Goal: Task Accomplishment & Management: Use online tool/utility

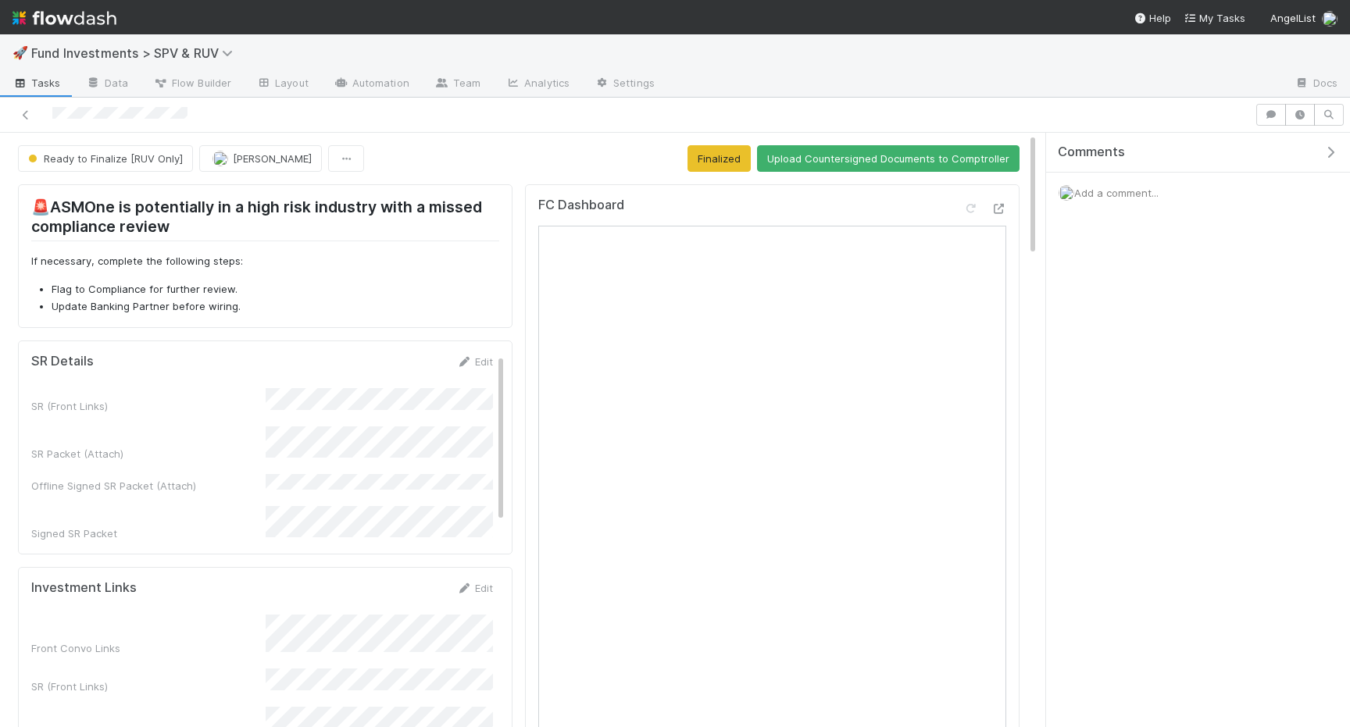
scroll to position [2, 0]
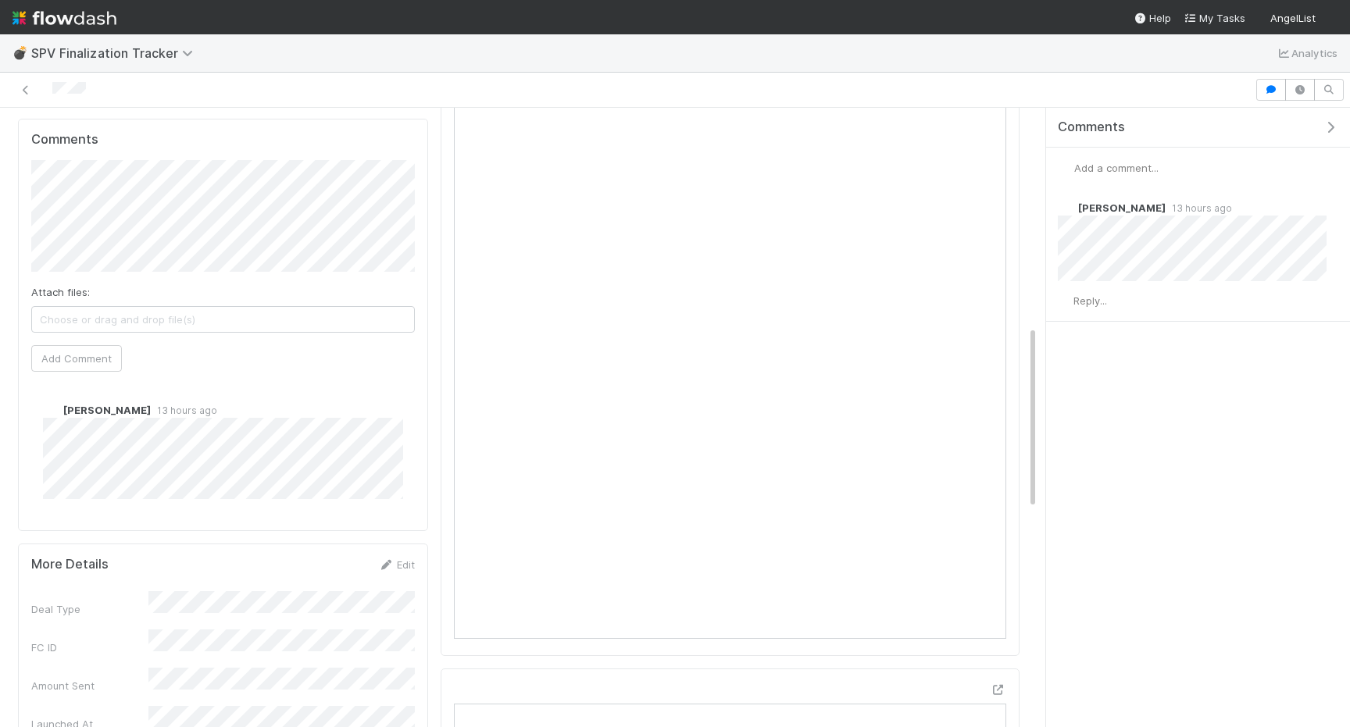
scroll to position [530, 0]
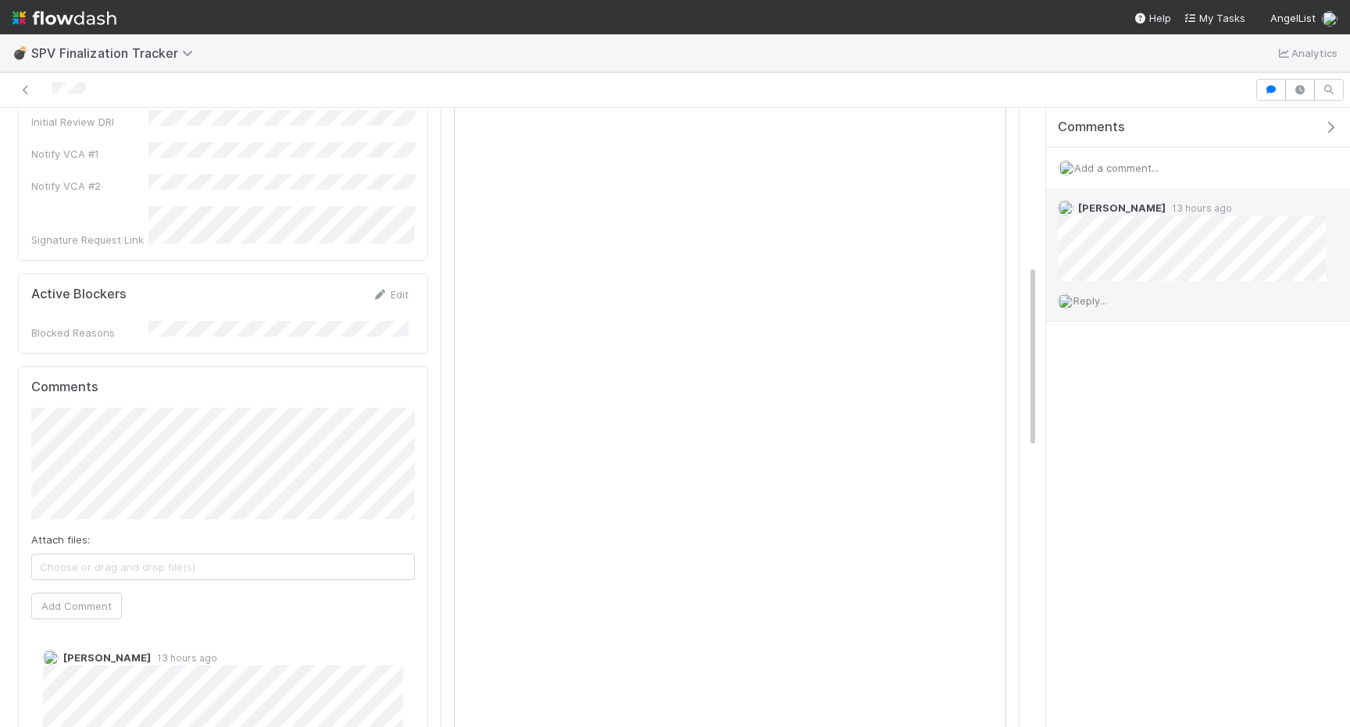
click at [1096, 295] on span "Reply..." at bounding box center [1090, 300] width 34 height 12
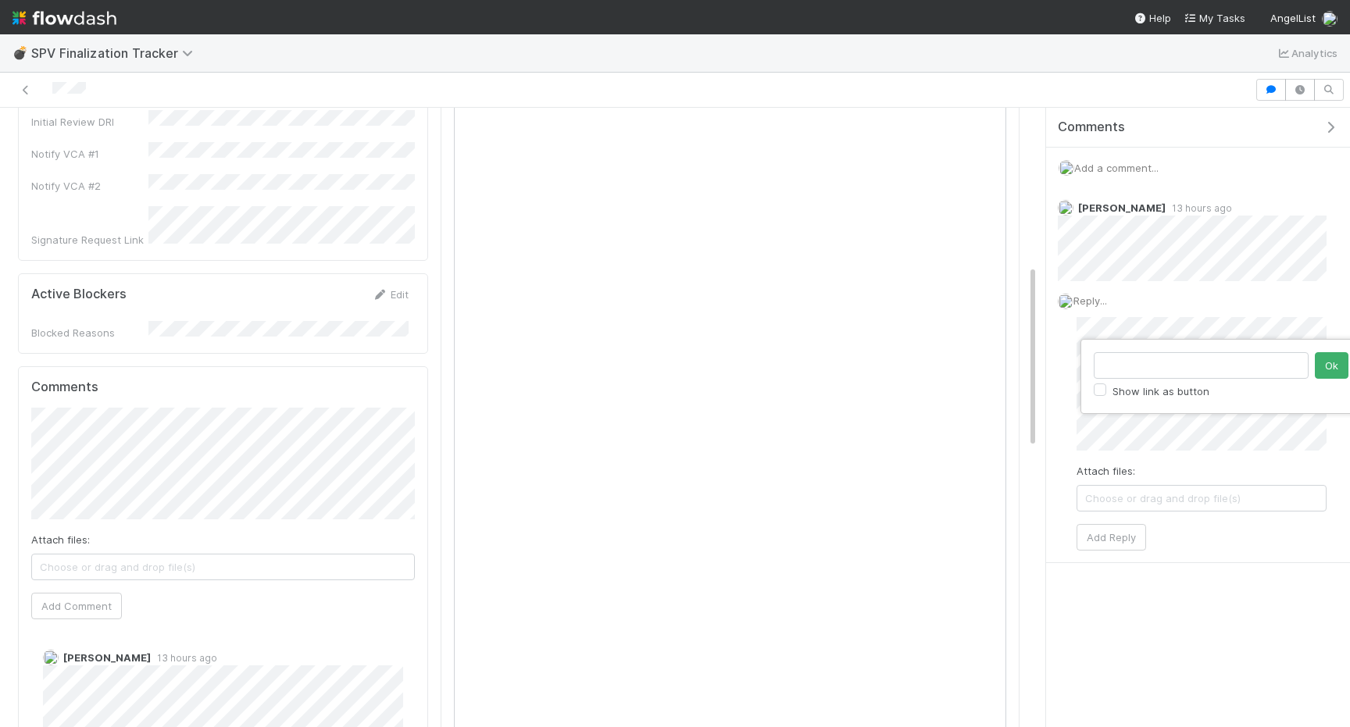
click at [1160, 325] on div "Show link as button Ok" at bounding box center [675, 363] width 1350 height 727
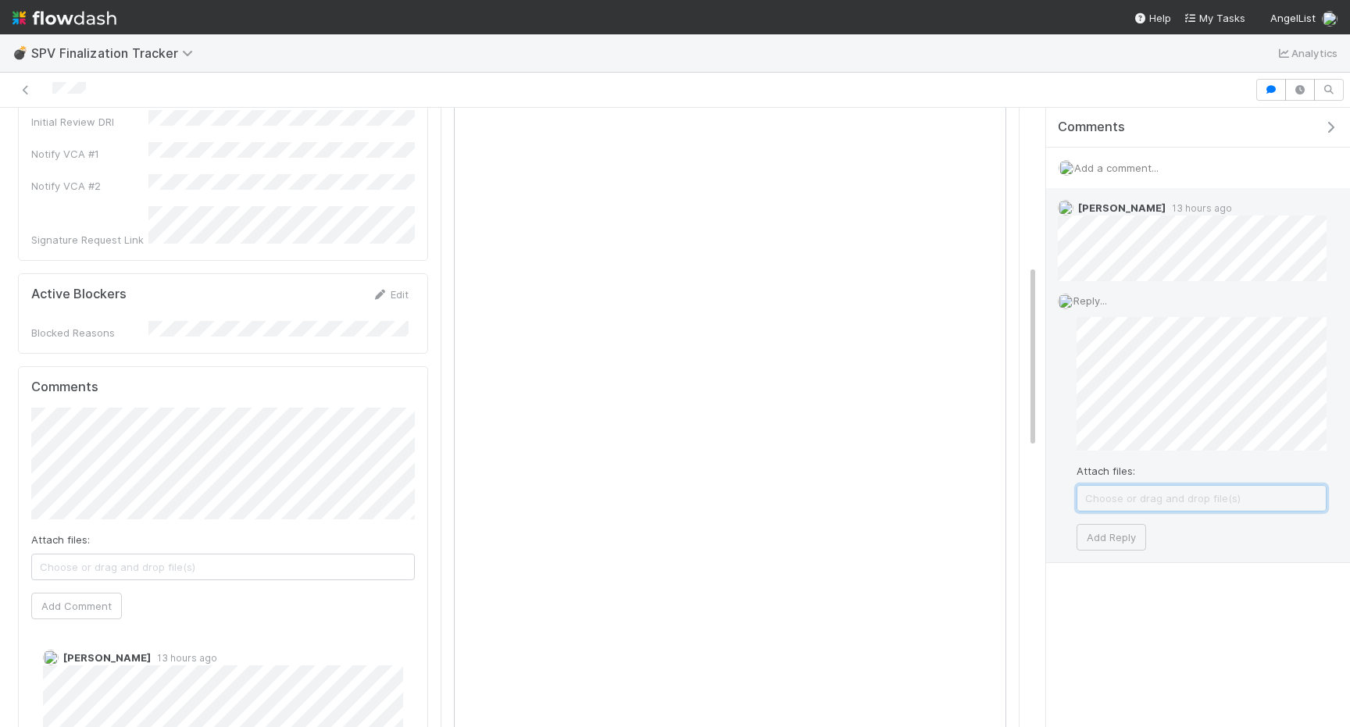
click at [1140, 489] on span "Choose or drag and drop file(s)" at bounding box center [1201, 498] width 248 height 25
click at [1135, 567] on button "Add Reply" at bounding box center [1111, 568] width 70 height 27
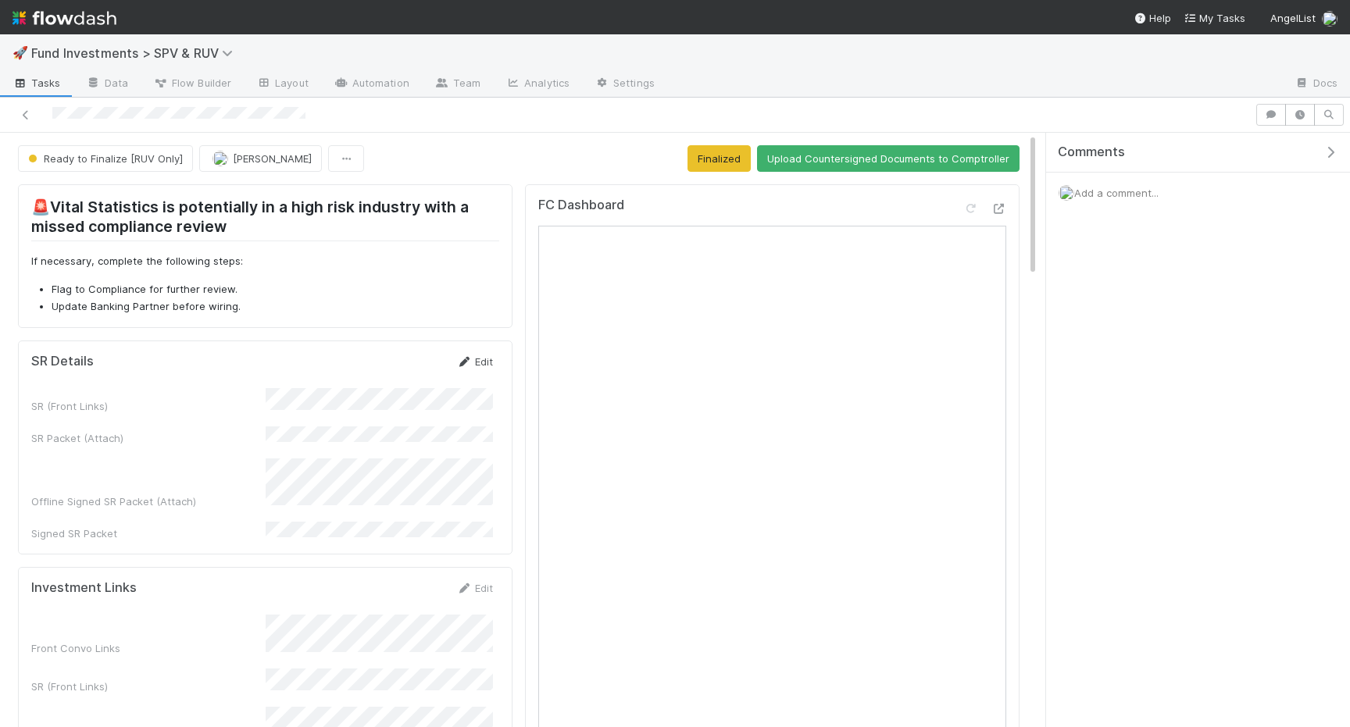
click at [481, 362] on link "Edit" at bounding box center [474, 361] width 37 height 12
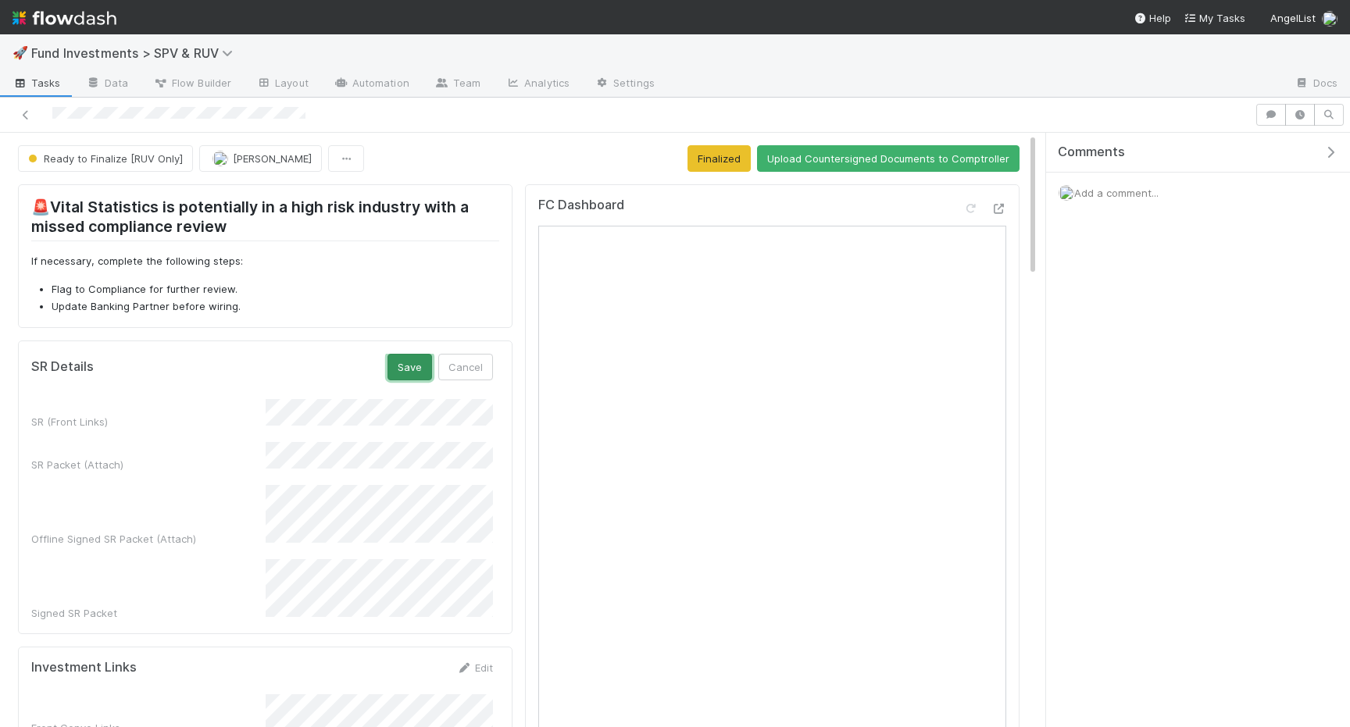
click at [412, 366] on button "Save" at bounding box center [409, 367] width 45 height 27
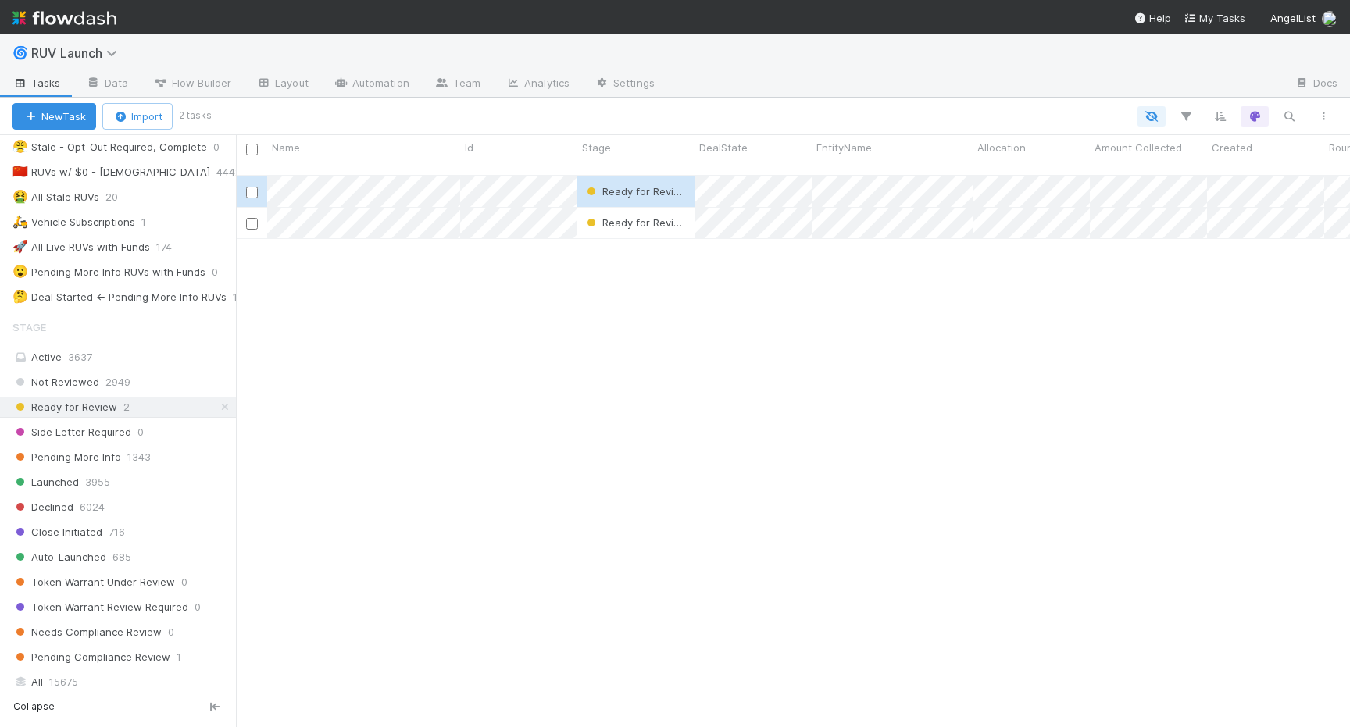
scroll to position [369, 0]
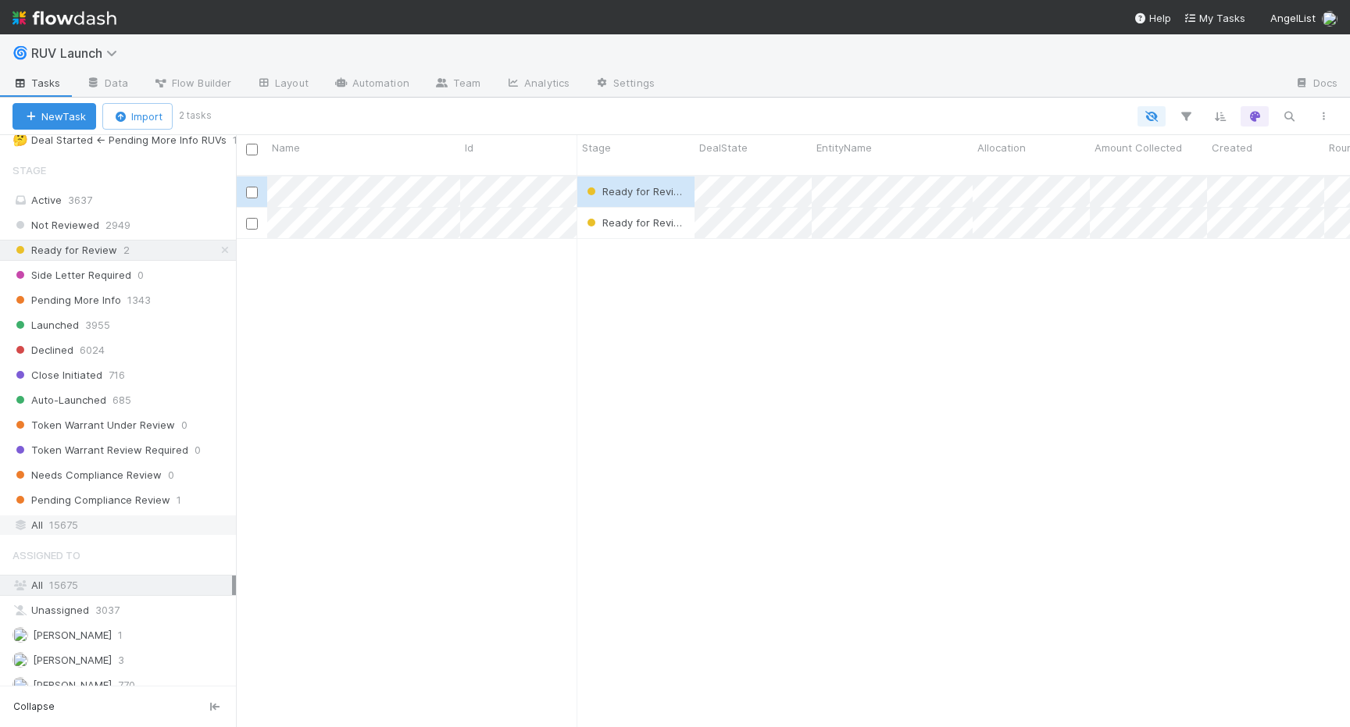
click at [64, 526] on span "15675" at bounding box center [63, 525] width 29 height 20
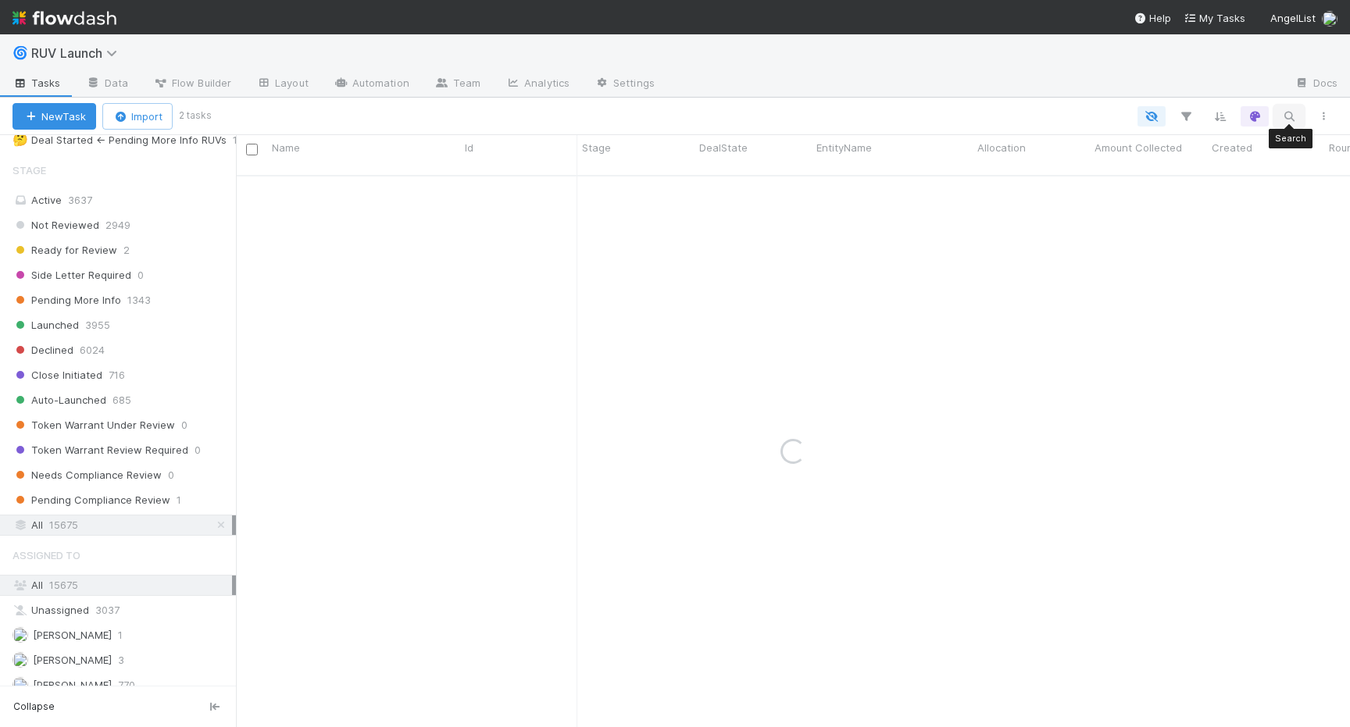
click at [1285, 113] on icon "button" at bounding box center [1289, 116] width 16 height 14
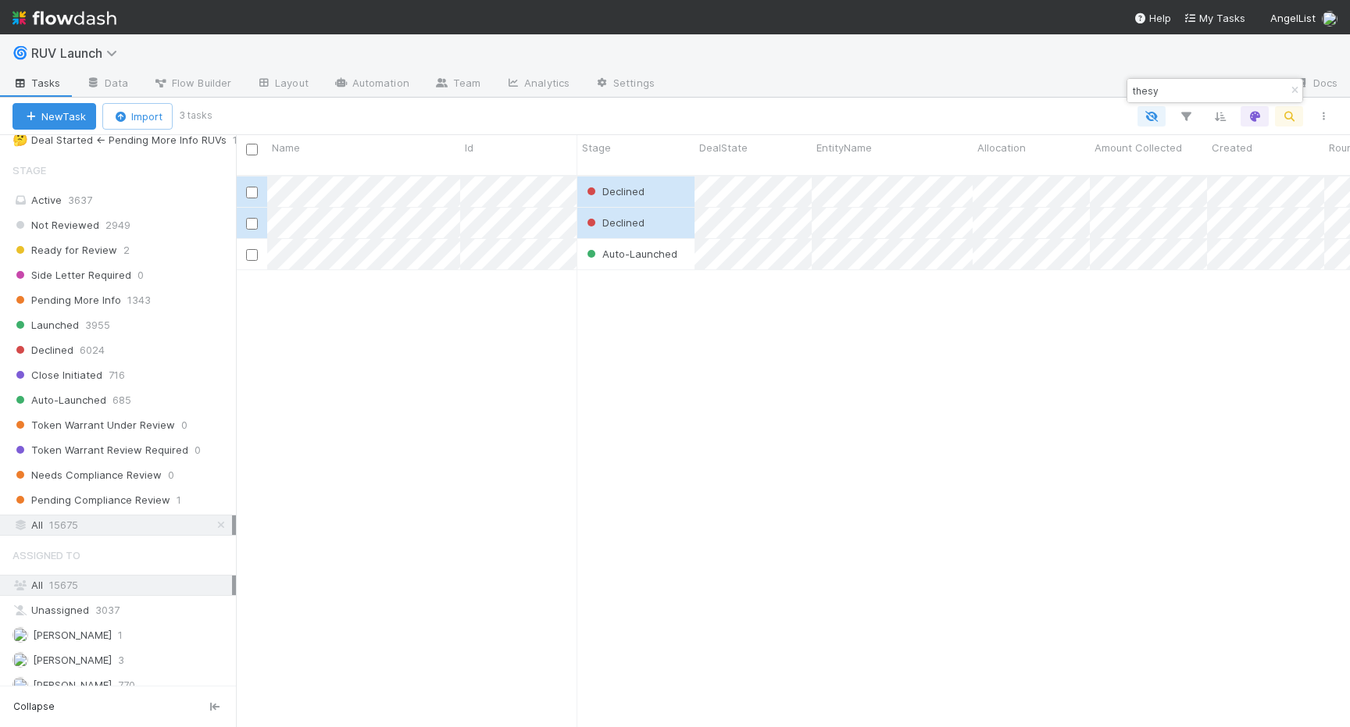
scroll to position [564, 1114]
type input "thesy"
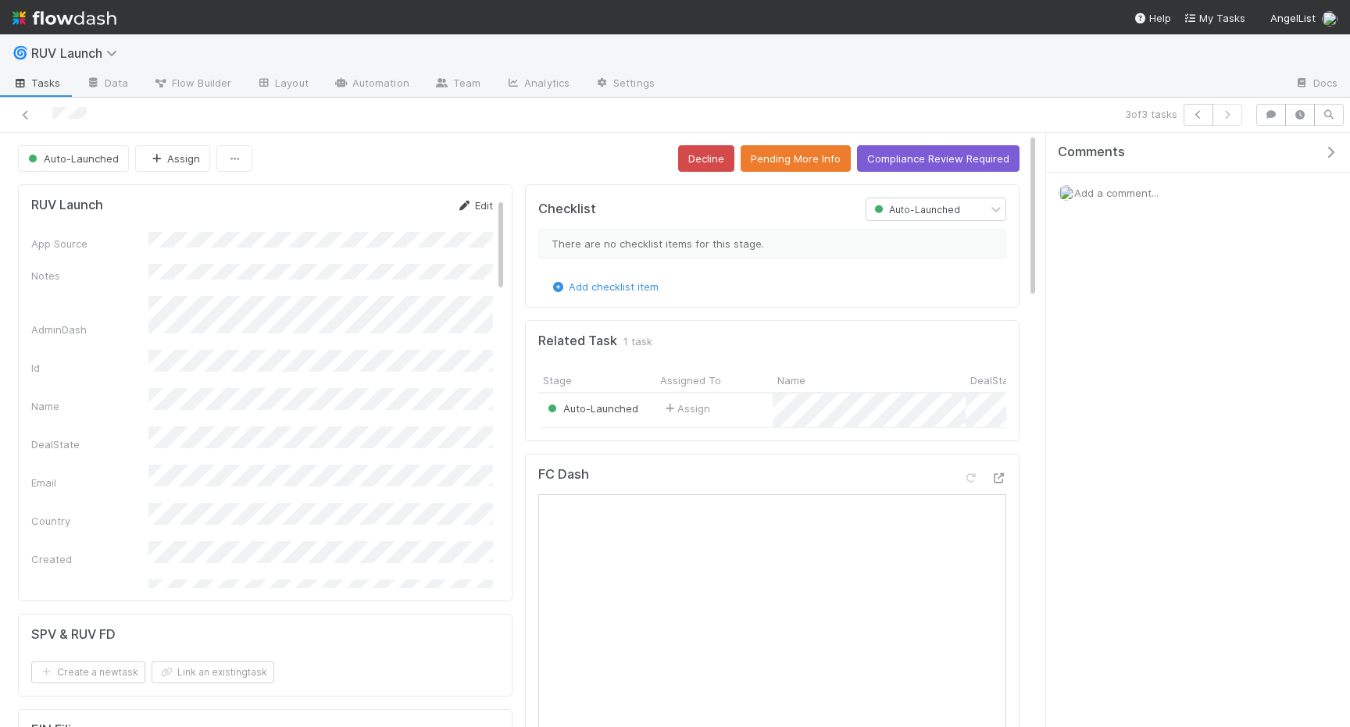
click at [467, 203] on icon at bounding box center [464, 206] width 16 height 10
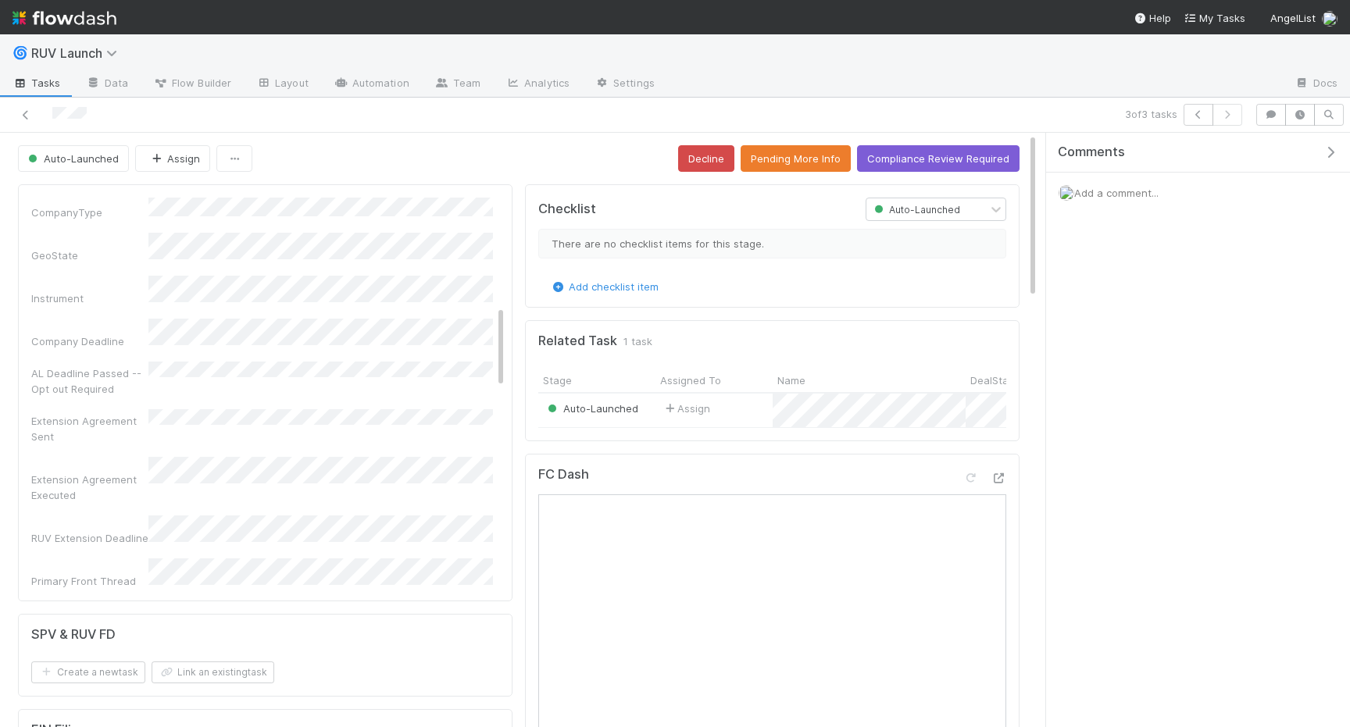
scroll to position [542, 0]
click at [159, 393] on div "Extension Agreement Sent" at bounding box center [262, 410] width 462 height 35
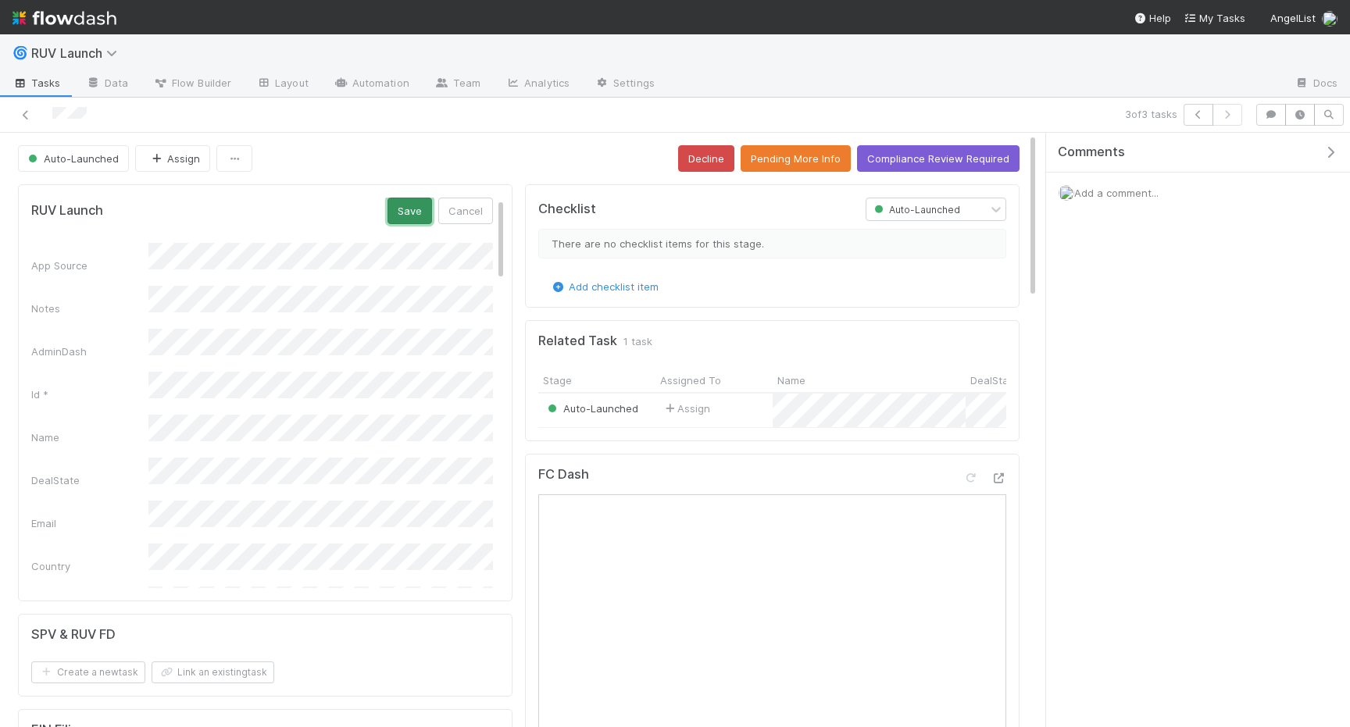
click at [413, 210] on button "Save" at bounding box center [409, 211] width 45 height 27
click at [29, 123] on div at bounding box center [318, 115] width 624 height 22
click at [27, 113] on icon at bounding box center [26, 115] width 16 height 10
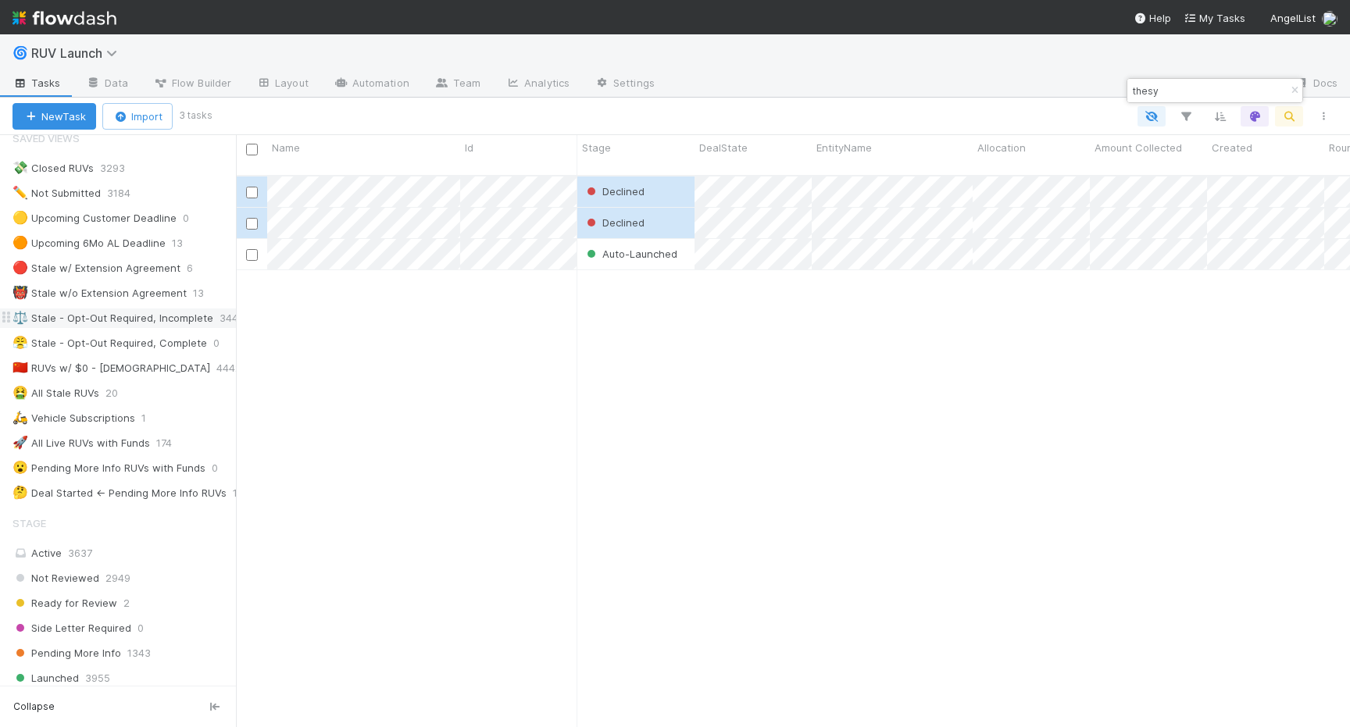
scroll to position [27, 0]
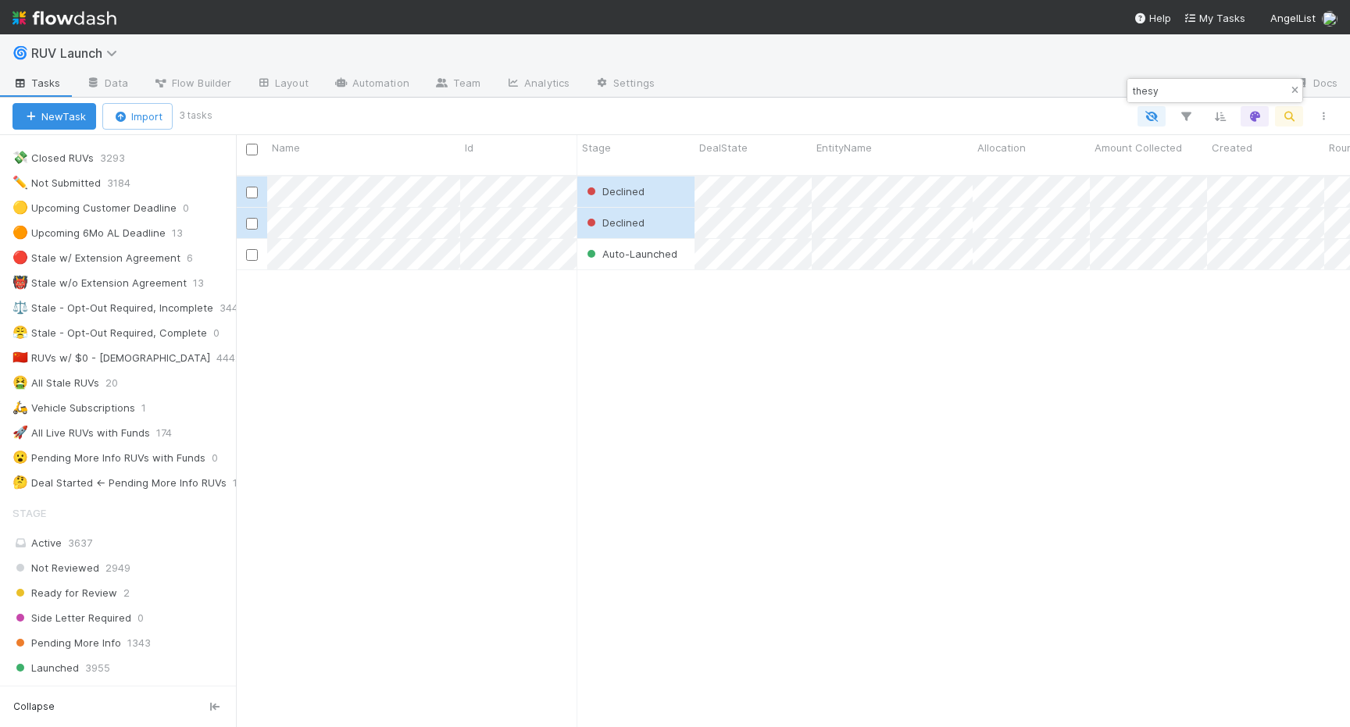
click at [1292, 91] on icon "button" at bounding box center [1294, 90] width 16 height 9
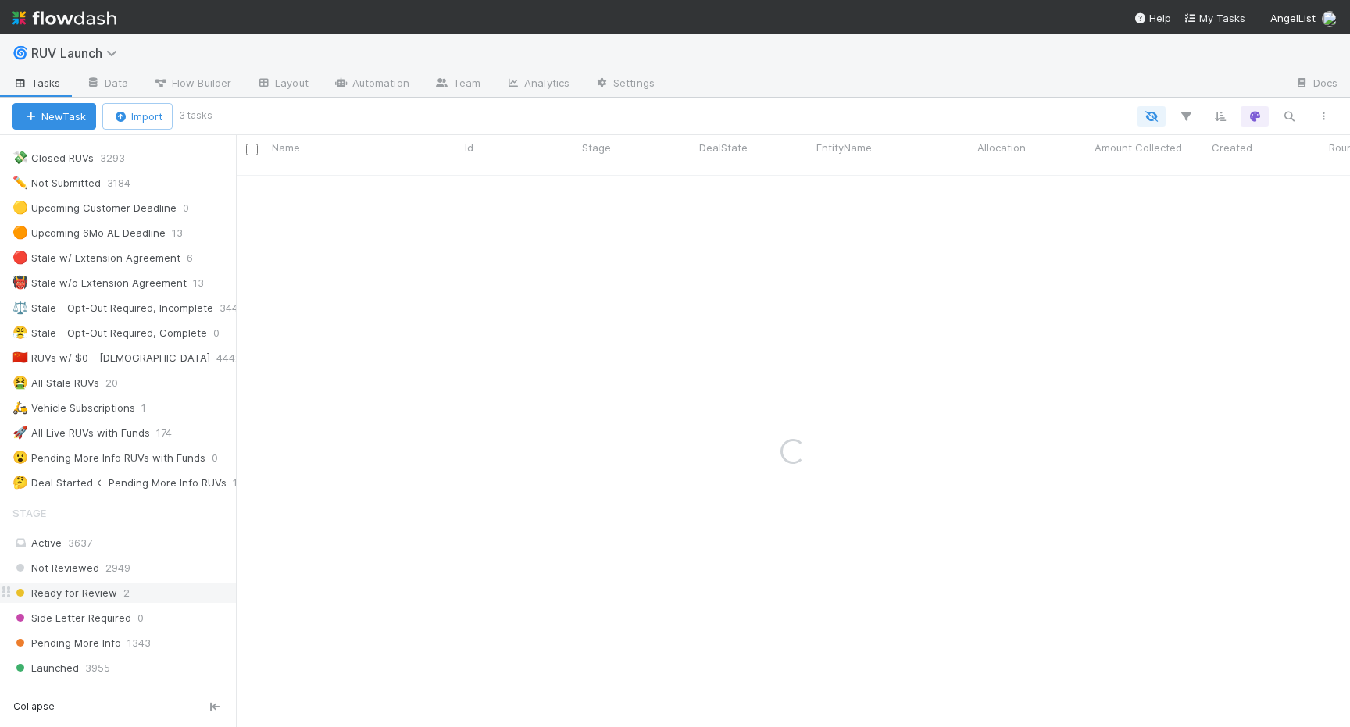
click at [154, 588] on div "Ready for Review 2" at bounding box center [123, 593] width 223 height 20
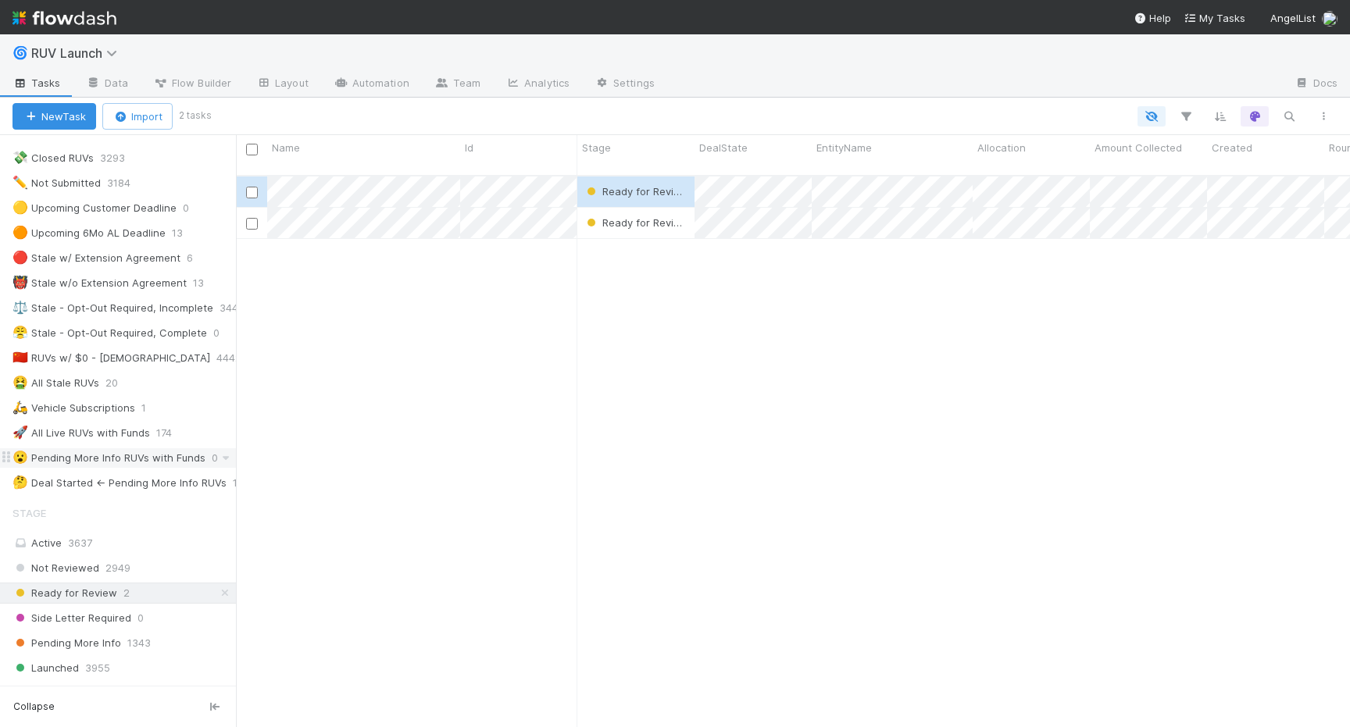
scroll to position [564, 1114]
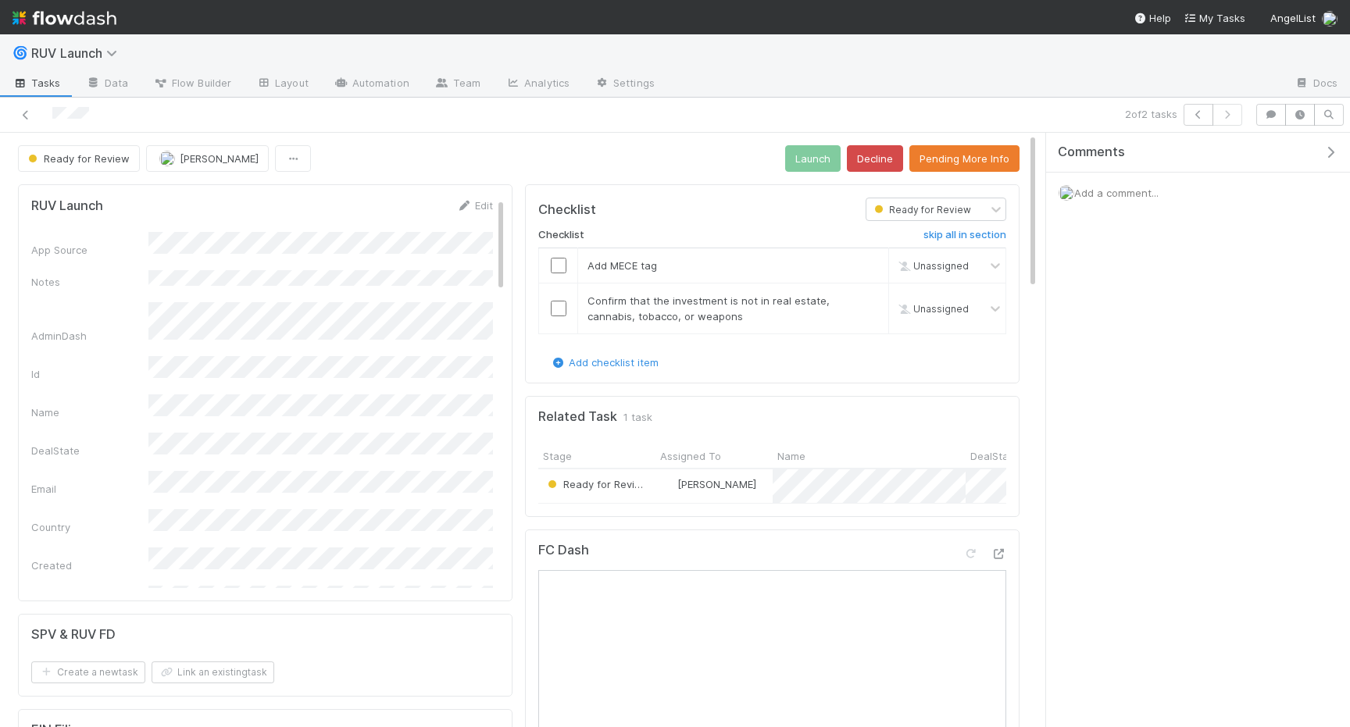
click at [586, 25] on nav "Help My Tasks AngelList" at bounding box center [675, 17] width 1350 height 34
click at [936, 168] on button "Pending More Info" at bounding box center [964, 158] width 110 height 27
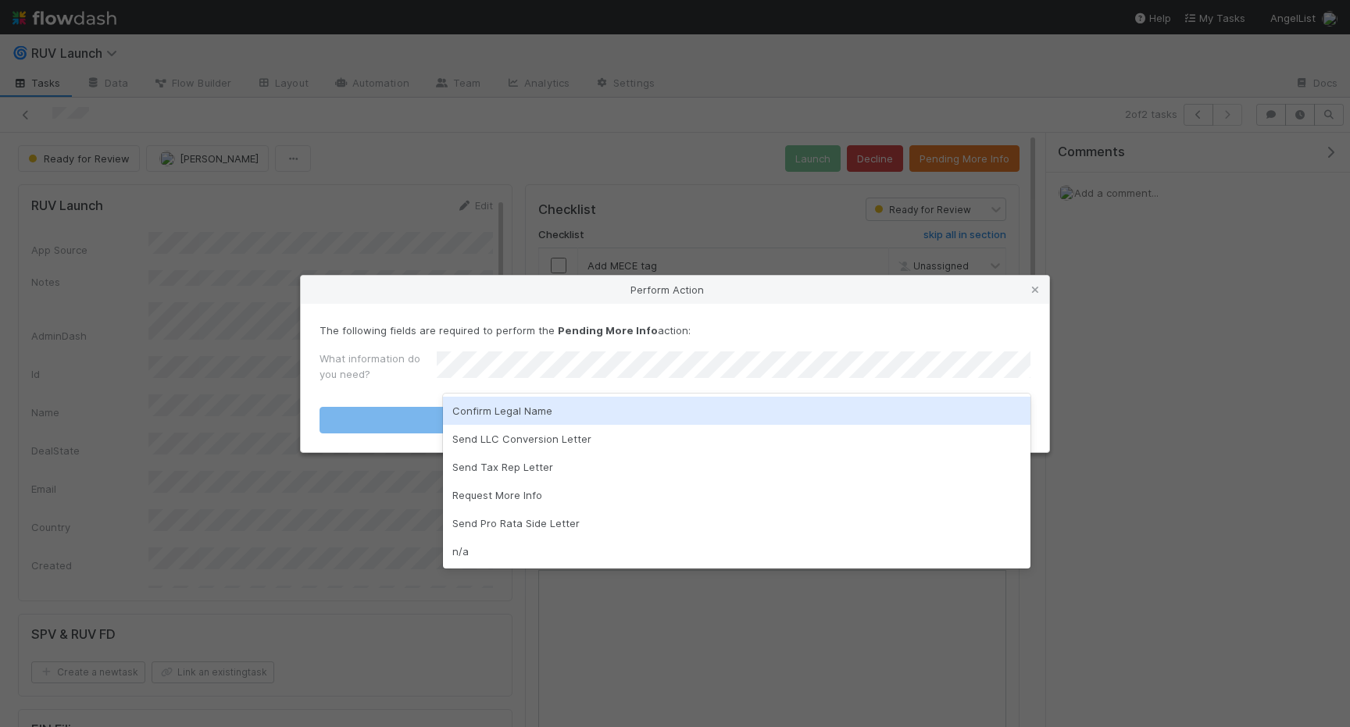
click at [604, 412] on div "Confirm Legal Name" at bounding box center [736, 411] width 587 height 28
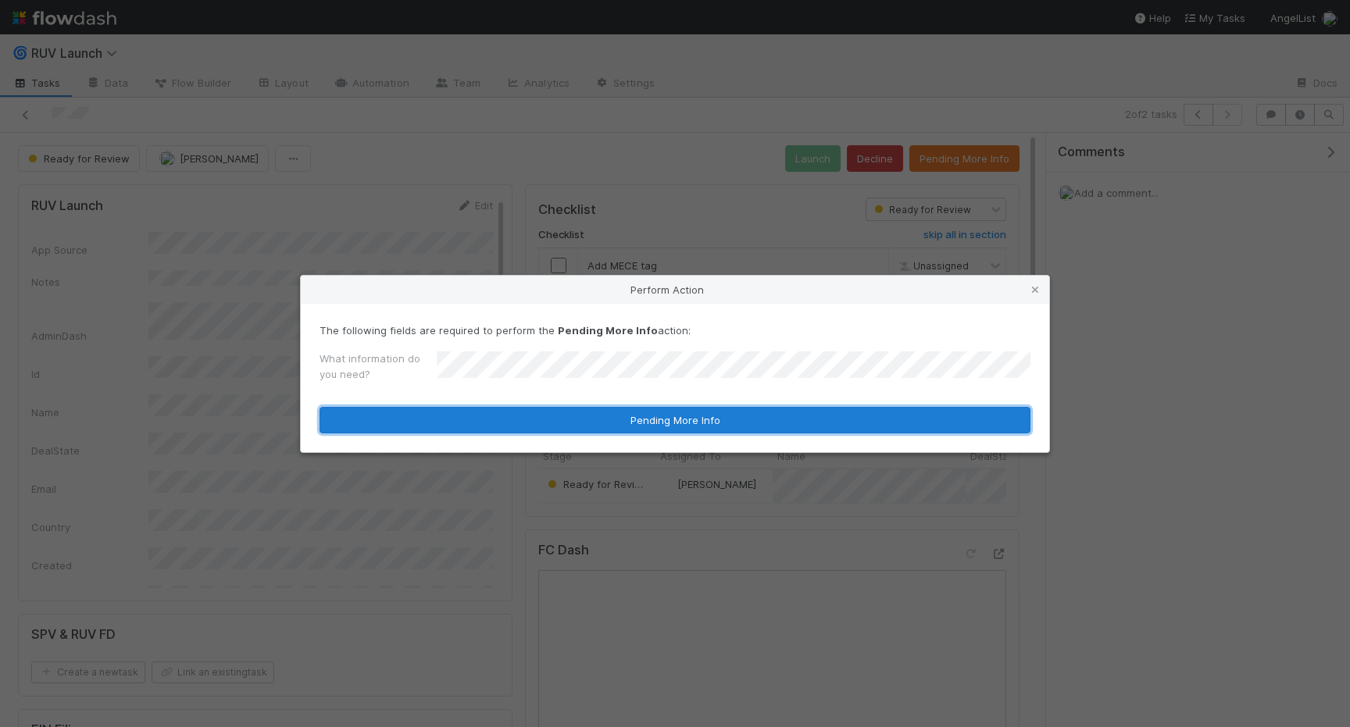
click at [603, 414] on button "Pending More Info" at bounding box center [674, 420] width 711 height 27
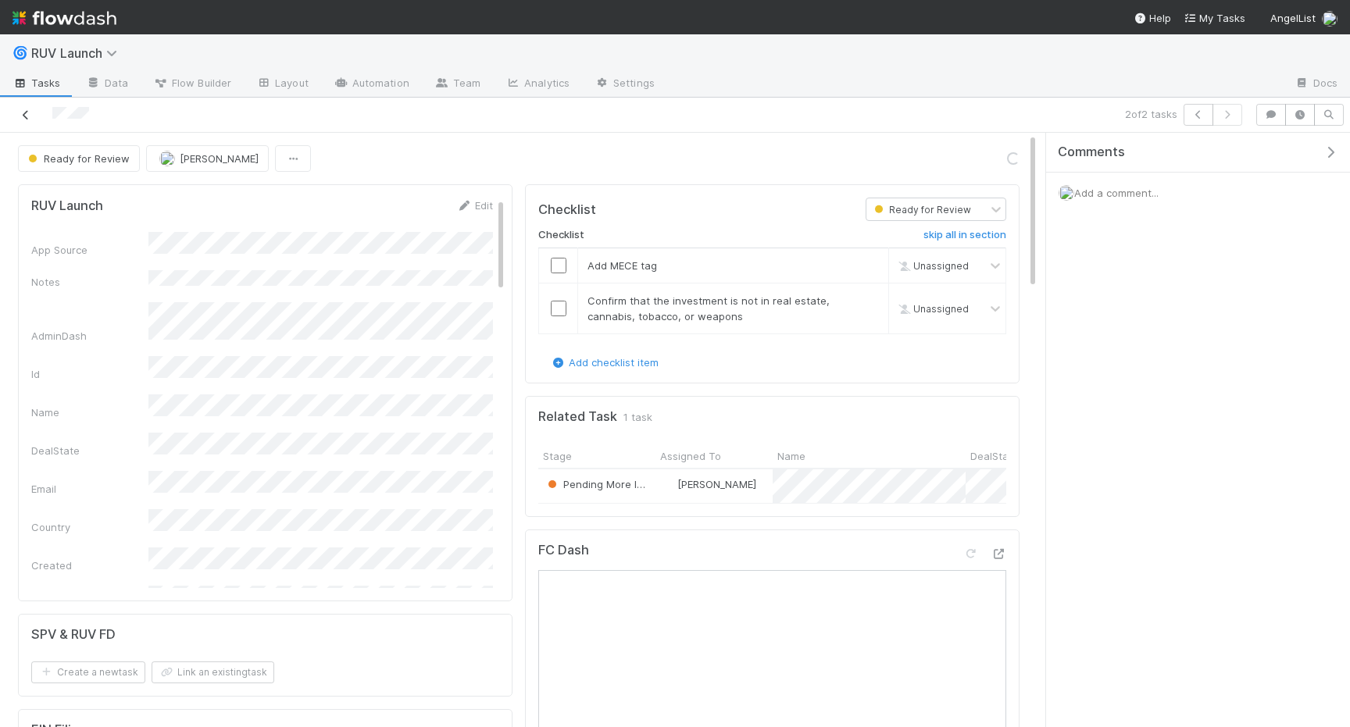
click at [30, 113] on icon at bounding box center [26, 115] width 16 height 10
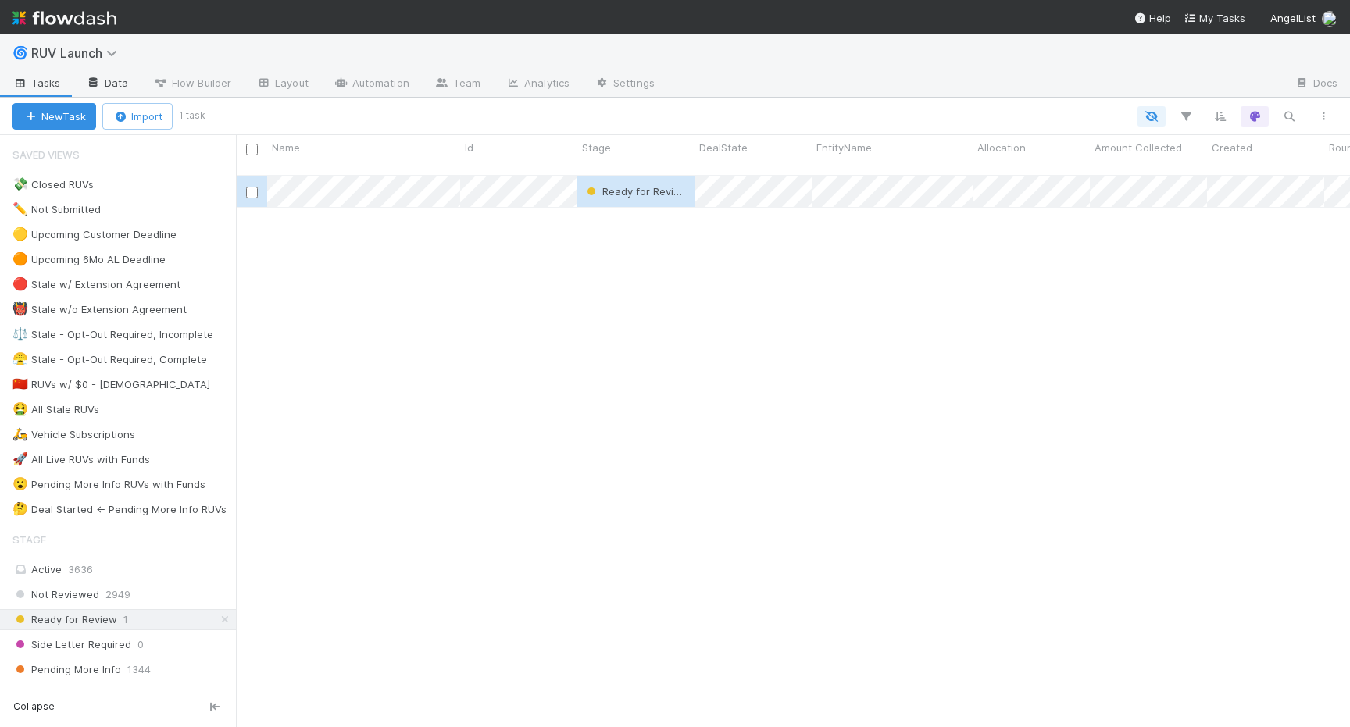
scroll to position [564, 1114]
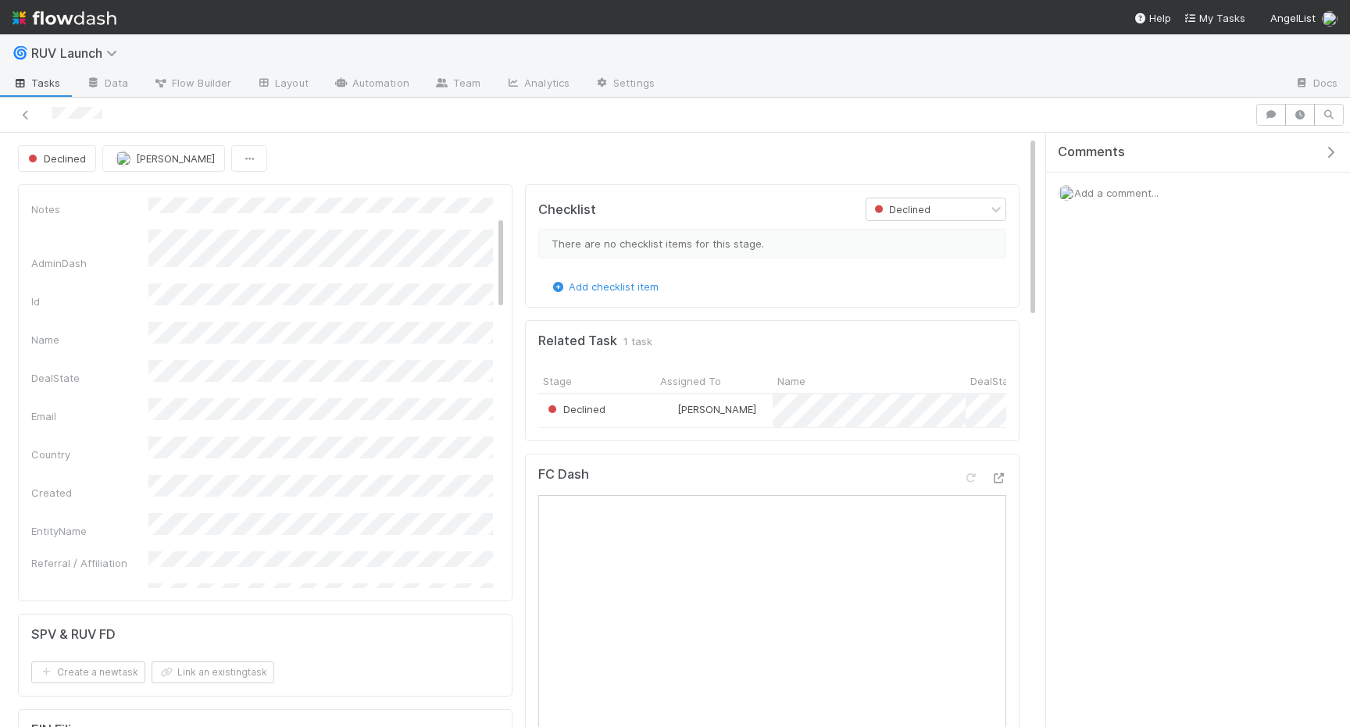
scroll to position [13, 0]
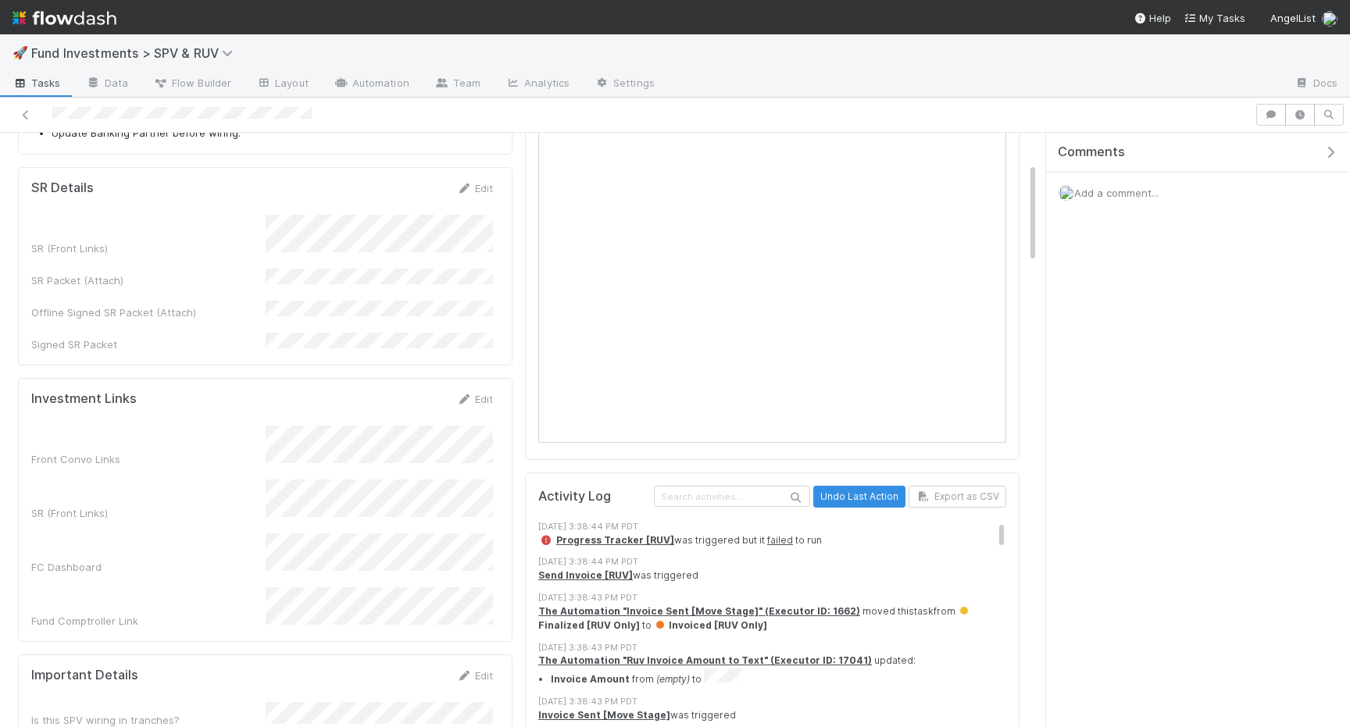
scroll to position [260, 0]
